Goal: Book appointment/travel/reservation

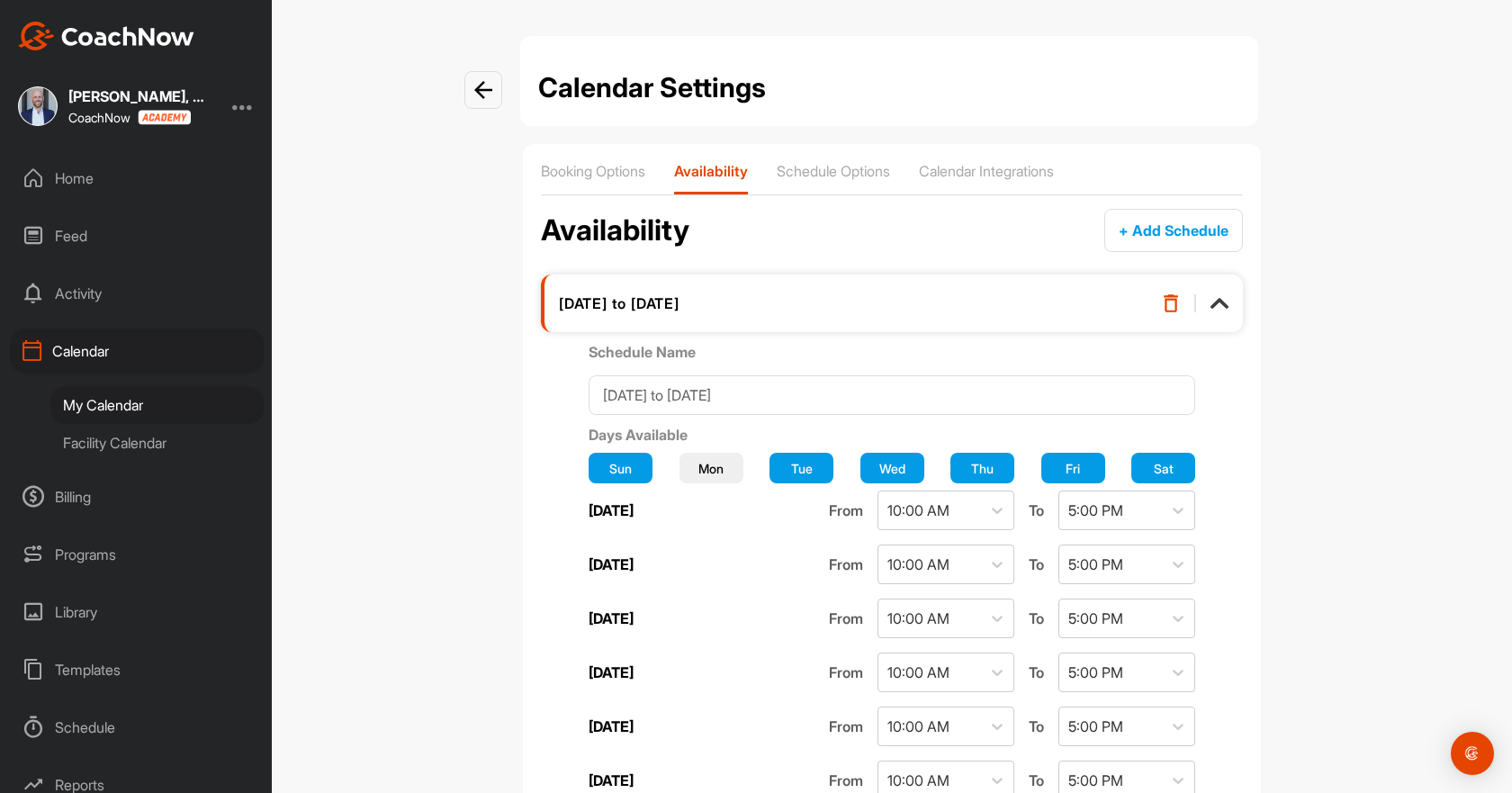
click at [113, 396] on div "My Calendar" at bounding box center [157, 405] width 213 height 38
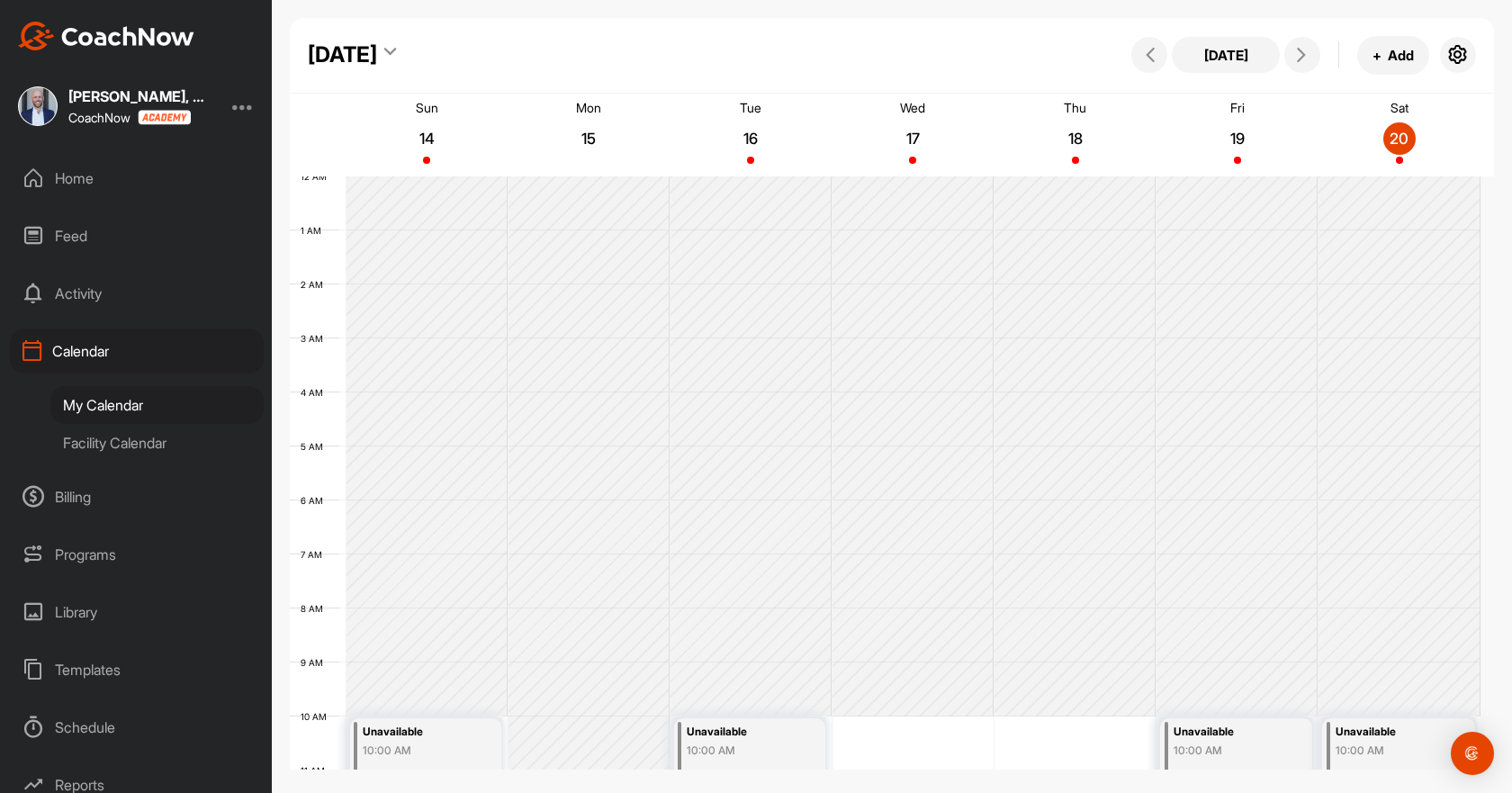
scroll to position [312, 0]
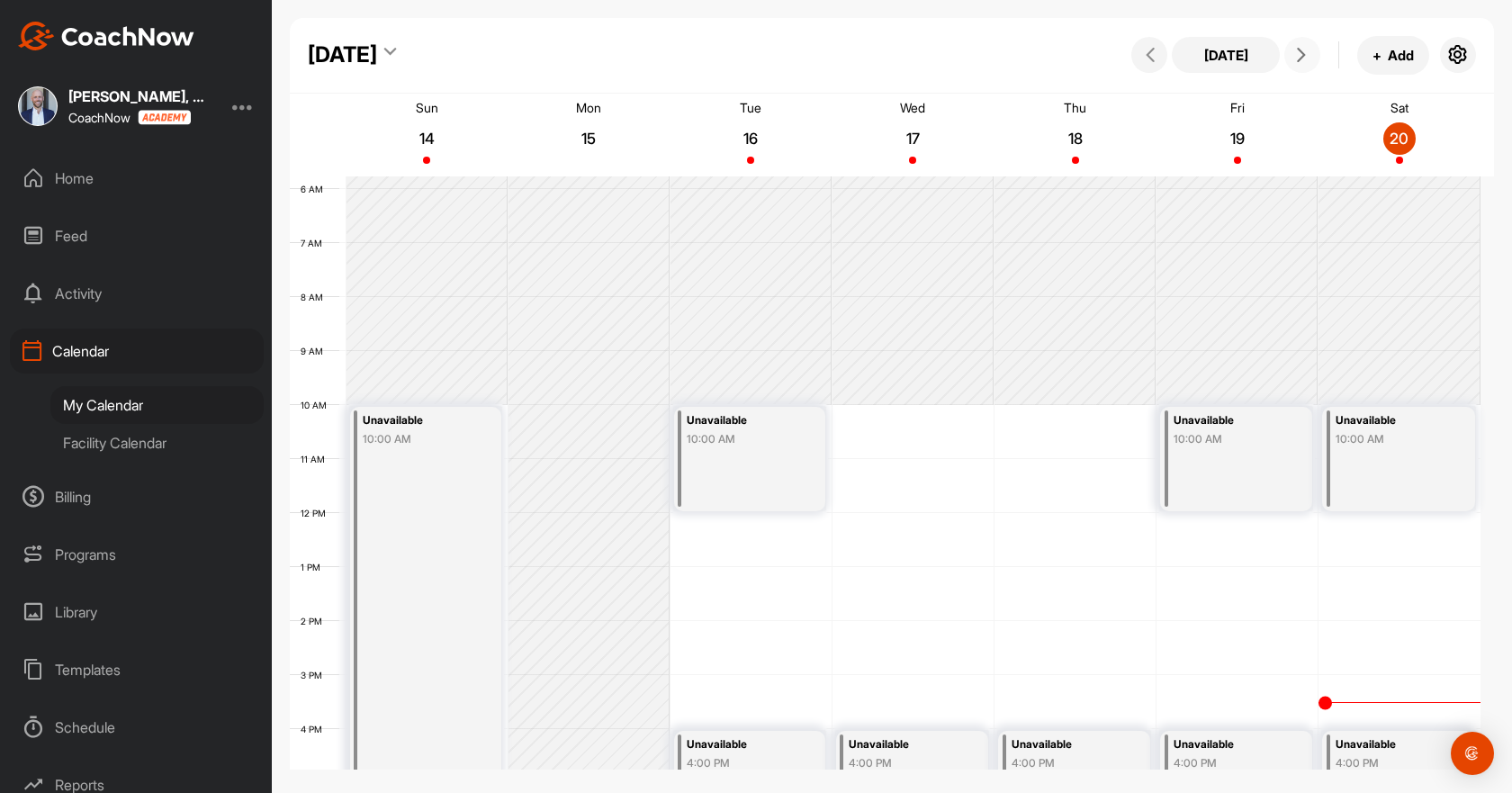
click at [1299, 46] on button at bounding box center [1302, 55] width 36 height 36
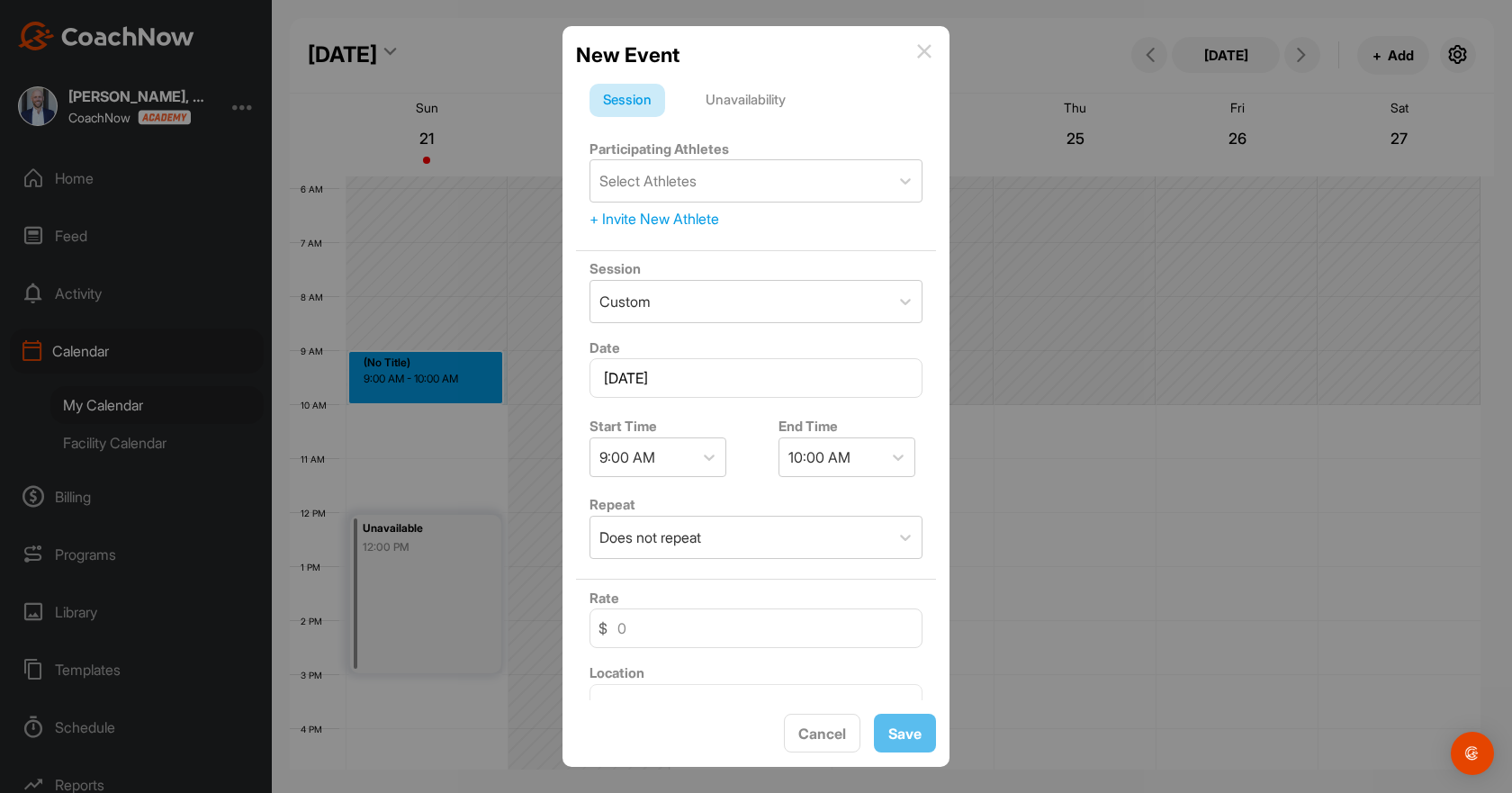
click at [747, 98] on div "Unavailability" at bounding box center [745, 101] width 107 height 34
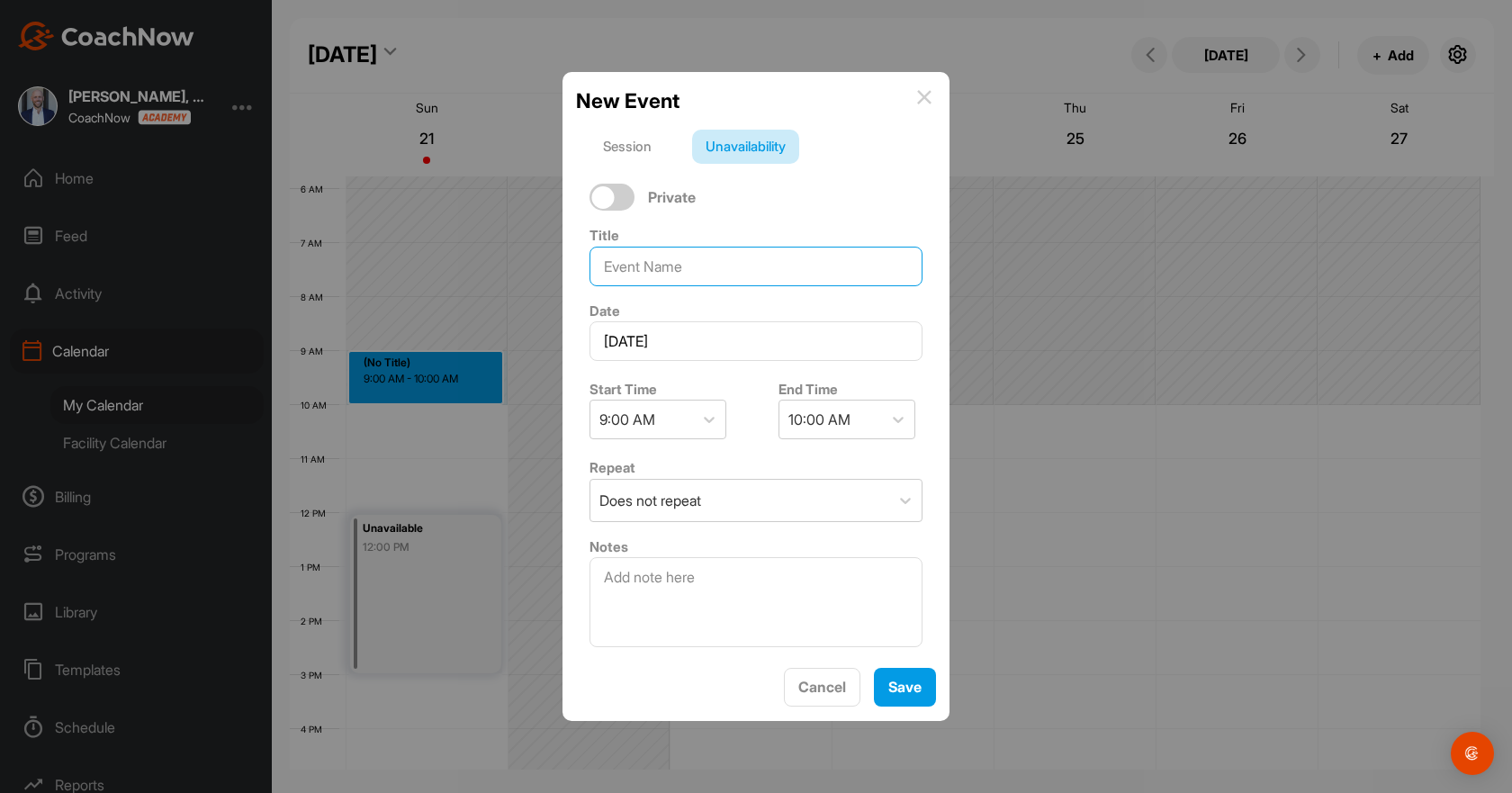
click at [676, 262] on input at bounding box center [755, 266] width 333 height 40
type input "[PERSON_NAME] Lesson"
click at [703, 411] on icon at bounding box center [709, 419] width 18 height 18
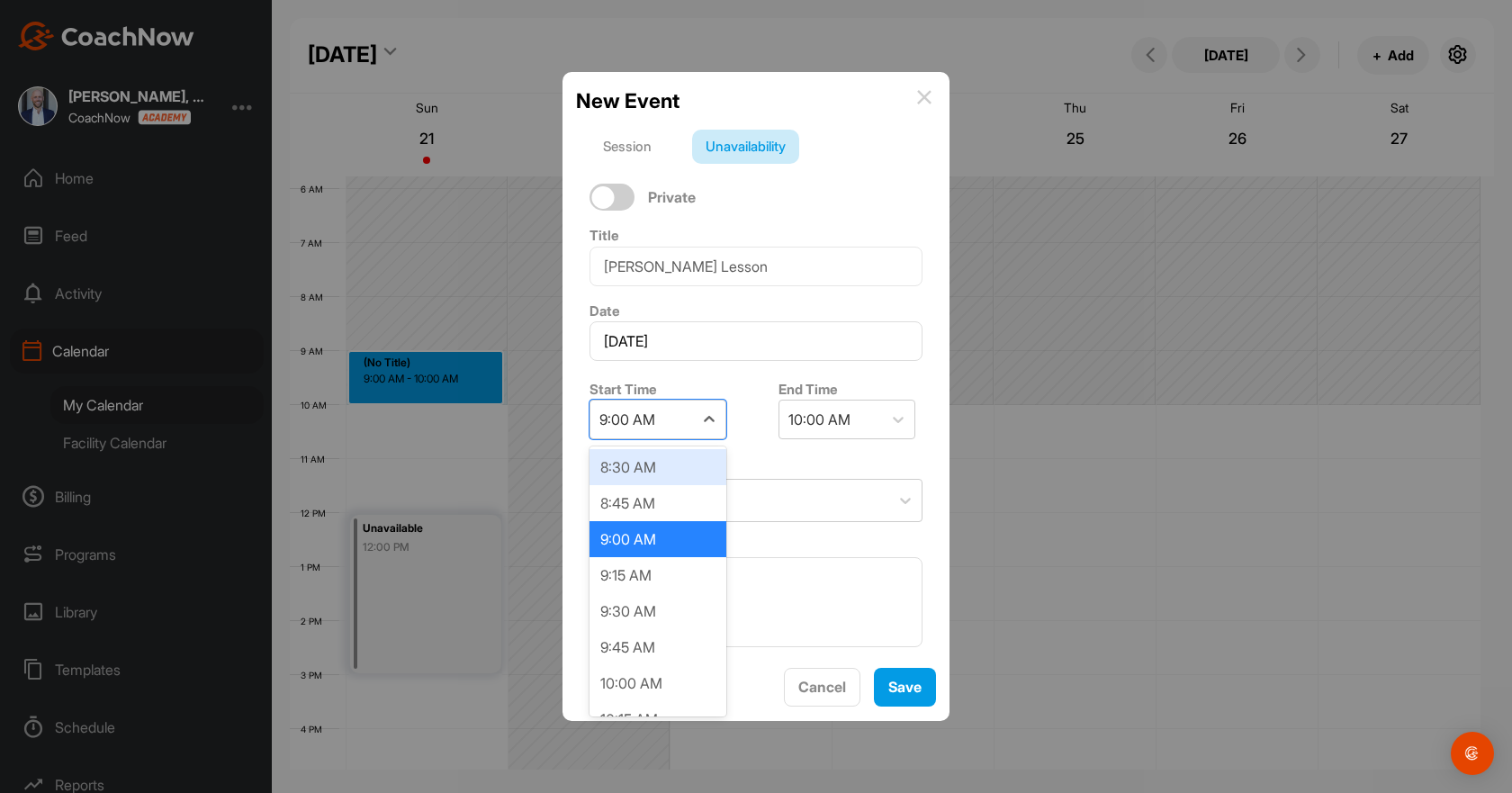
scroll to position [1257, 0]
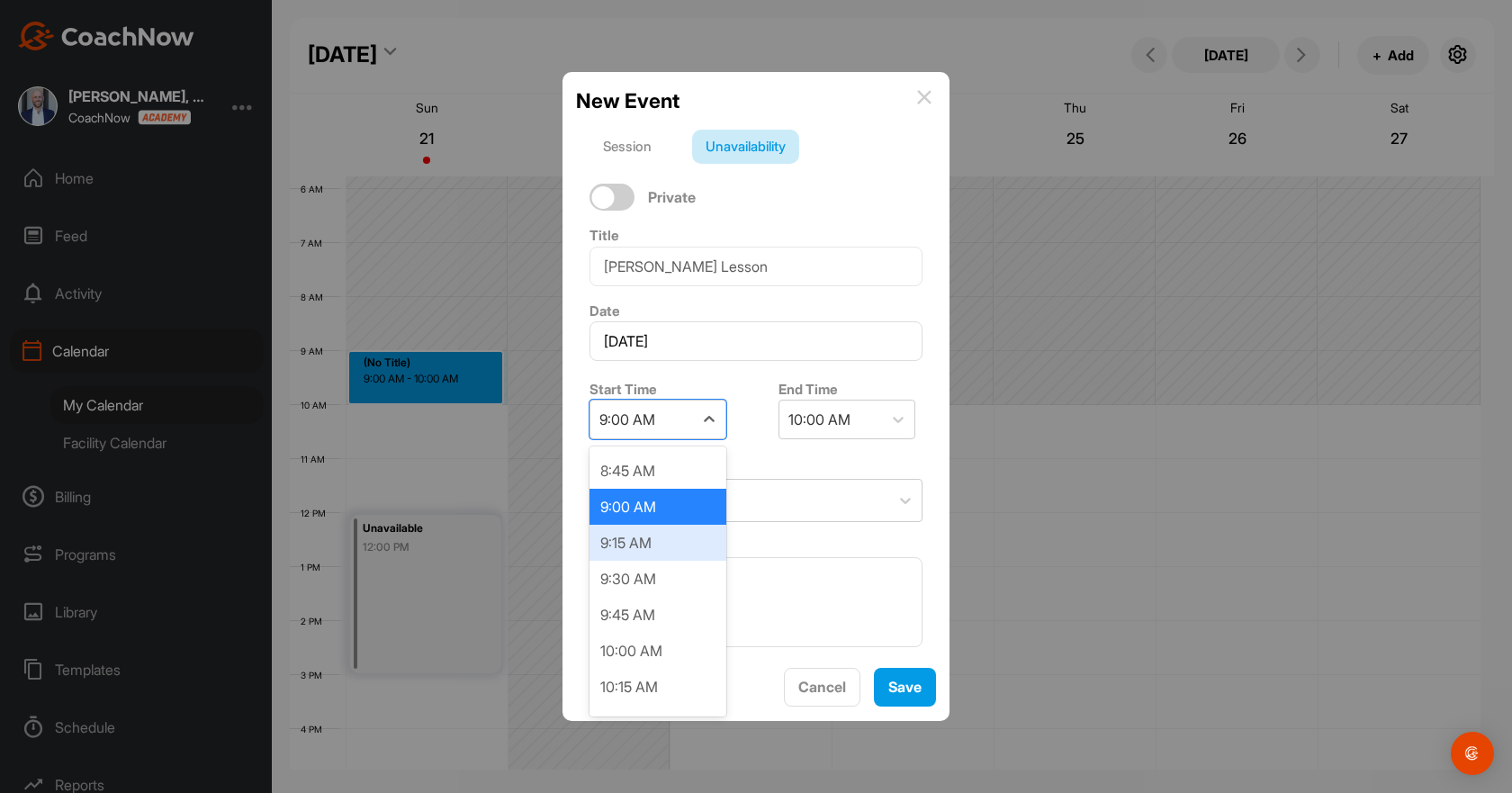
click at [649, 543] on div "9:15 AM" at bounding box center [657, 543] width 137 height 36
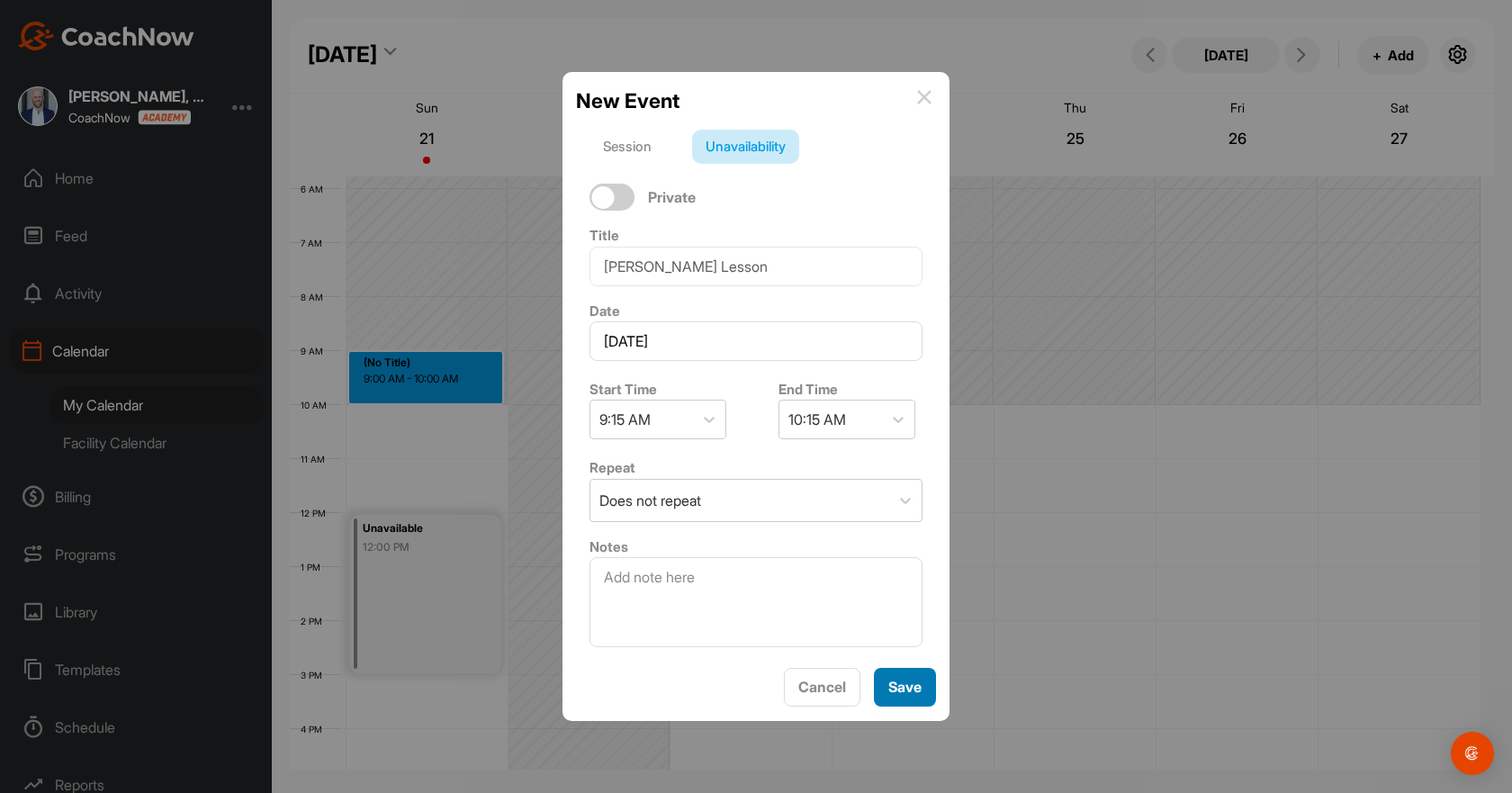
click at [886, 677] on button "Save" at bounding box center [905, 686] width 62 height 39
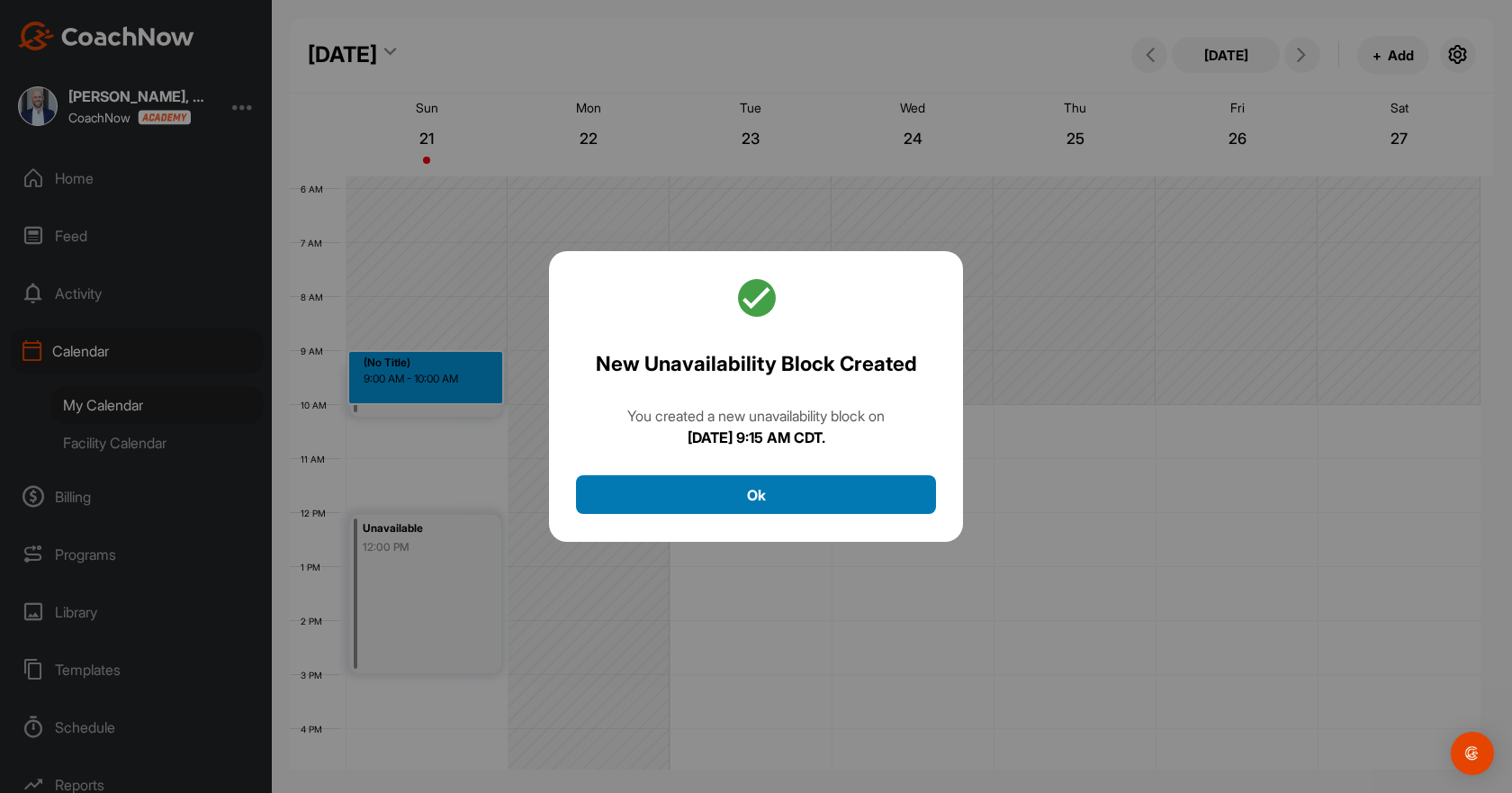
click at [887, 480] on button "Ok" at bounding box center [755, 494] width 360 height 39
